Goal: Information Seeking & Learning: Learn about a topic

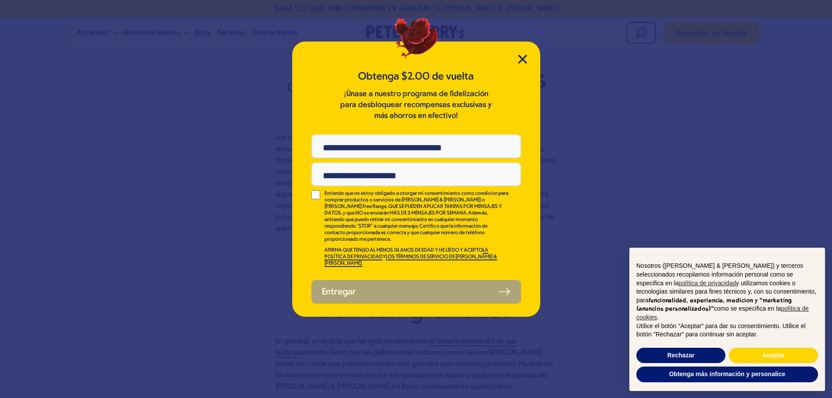
click at [525, 54] on div "Obtenga $2.00 de vuelta ¡Únase a nuestro programa de fidelización para desbloqu…" at bounding box center [416, 178] width 248 height 275
click at [524, 52] on div "Obtenga $2.00 de vuelta ¡Únase a nuestro programa de fidelización para desbloqu…" at bounding box center [416, 178] width 248 height 275
click at [518, 58] on icon "Cerrar modal" at bounding box center [522, 59] width 9 height 9
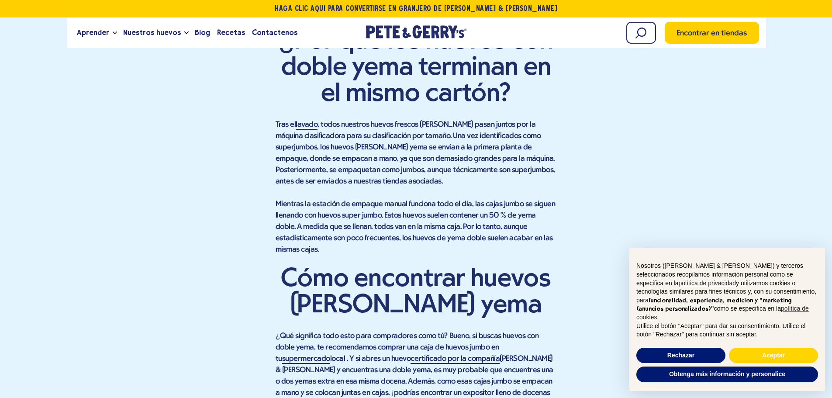
scroll to position [1338, 0]
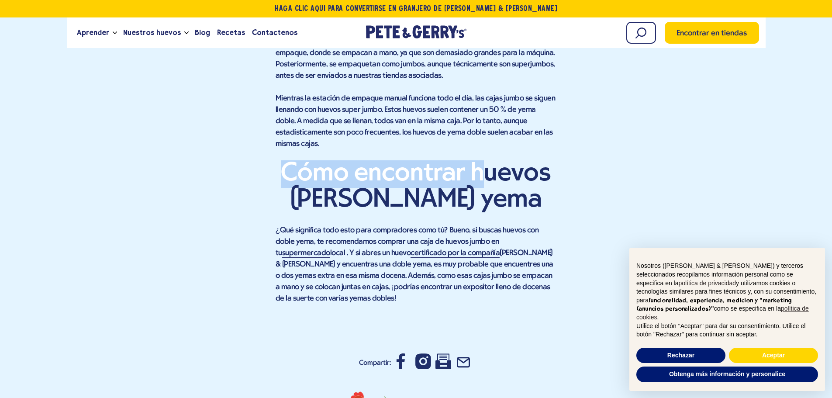
drag, startPoint x: 282, startPoint y: 165, endPoint x: 485, endPoint y: 162, distance: 203.0
click at [485, 162] on font "Cómo encontrar huevos [PERSON_NAME] yema" at bounding box center [416, 187] width 270 height 54
drag, startPoint x: 505, startPoint y: 186, endPoint x: 259, endPoint y: 168, distance: 246.5
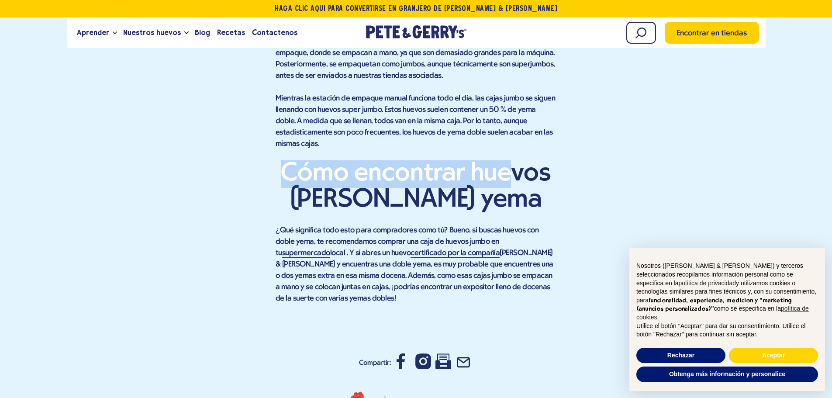
click at [444, 182] on font "Cómo encontrar huevos [PERSON_NAME] yema" at bounding box center [416, 187] width 270 height 54
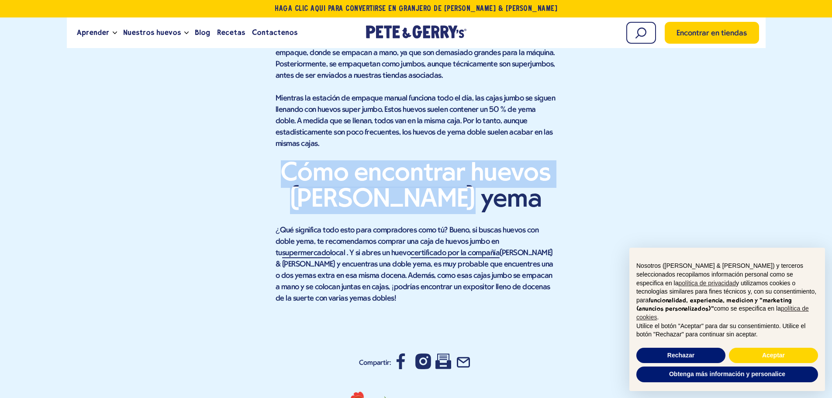
drag, startPoint x: 500, startPoint y: 204, endPoint x: 211, endPoint y: 165, distance: 291.1
click at [314, 176] on font "Cómo encontrar huevos [PERSON_NAME] yema" at bounding box center [416, 187] width 270 height 54
